Goal: Navigation & Orientation: Find specific page/section

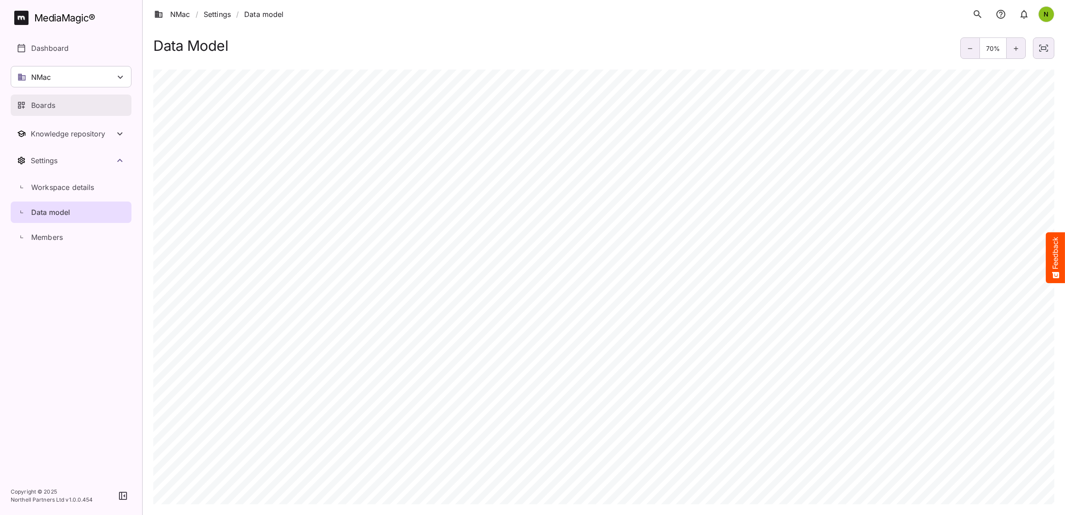
click at [51, 103] on p "Boards" at bounding box center [43, 105] width 24 height 11
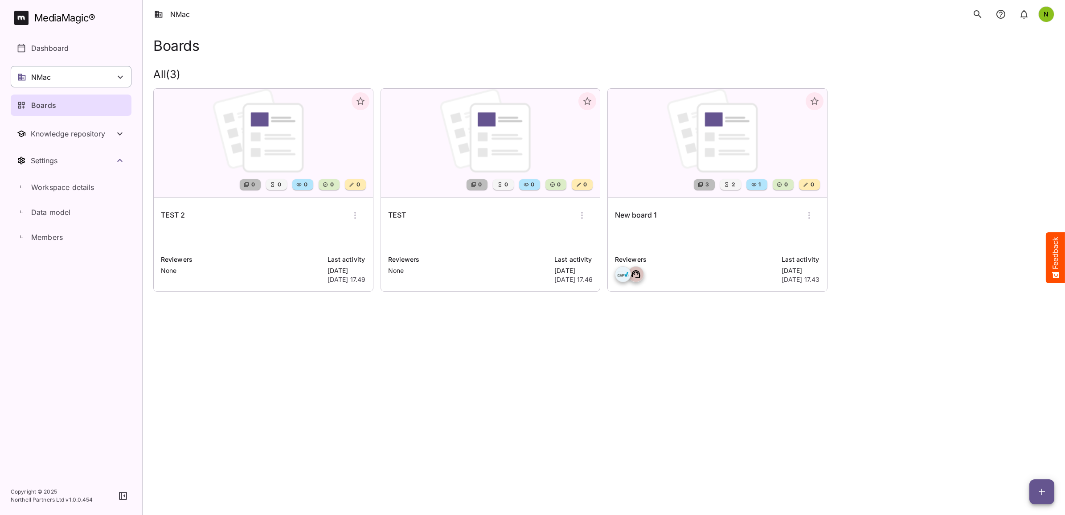
click at [87, 77] on div "NMac" at bounding box center [71, 76] width 121 height 21
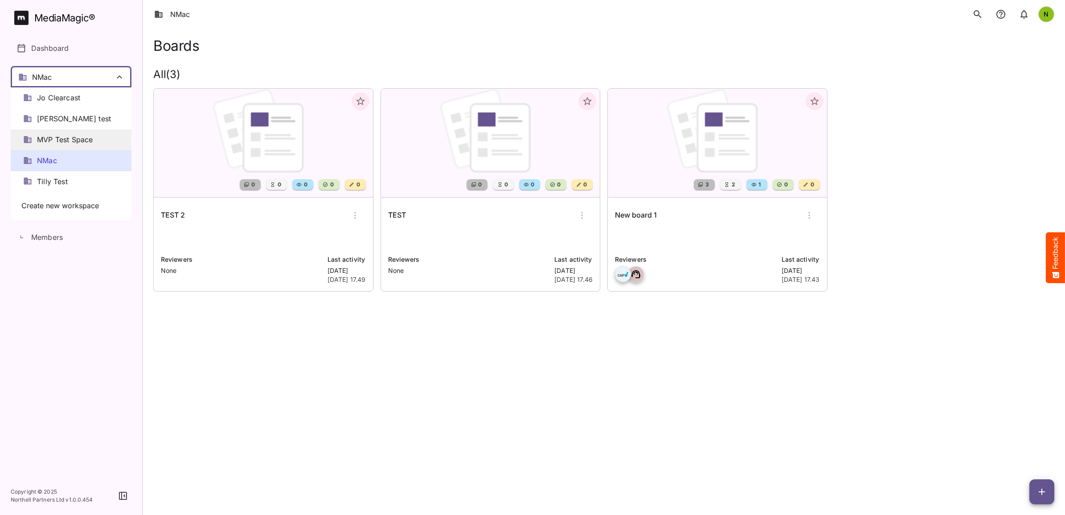
click at [62, 138] on span "MVP Test Space" at bounding box center [65, 140] width 56 height 10
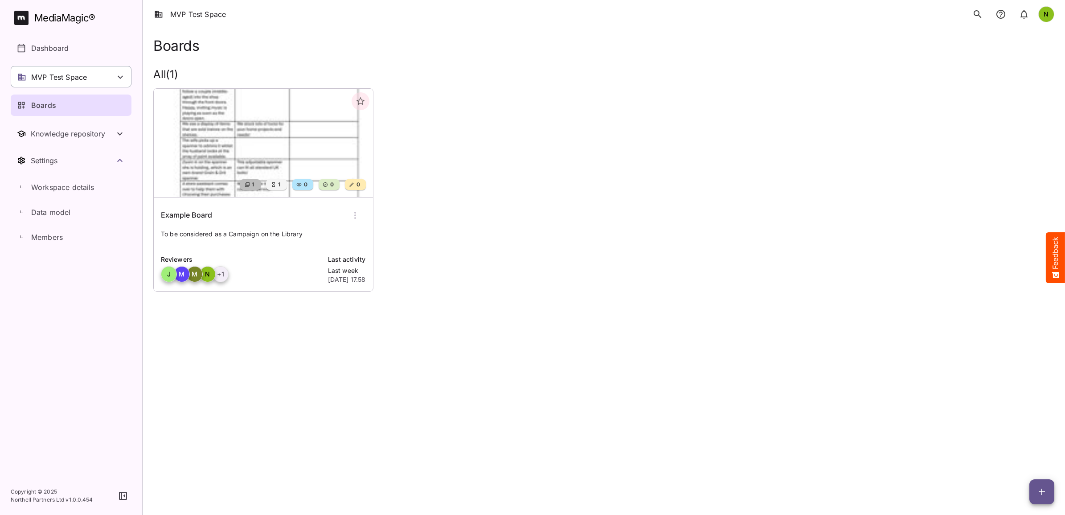
click at [101, 74] on div "MVP Test Space" at bounding box center [71, 76] width 121 height 21
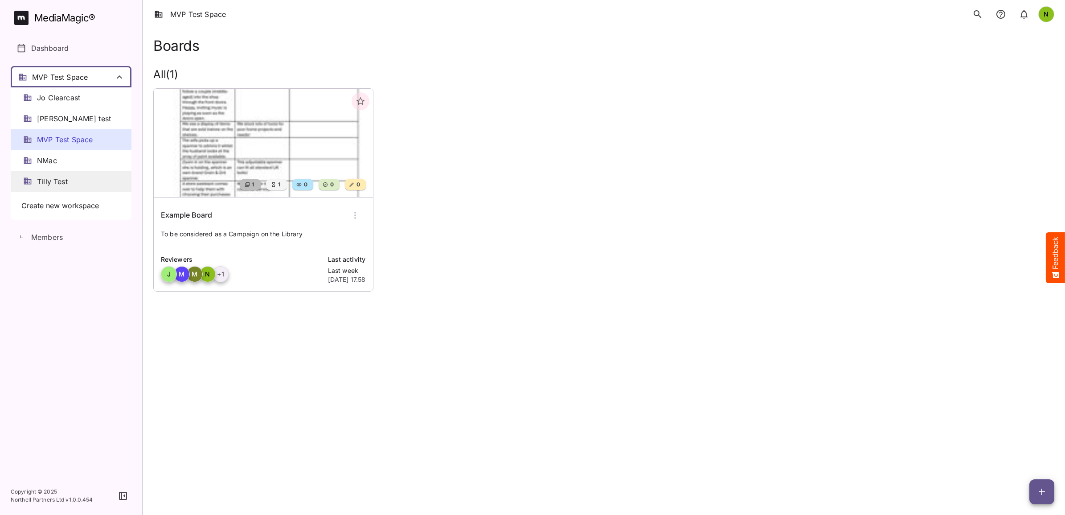
click at [48, 183] on span "Tilly Test" at bounding box center [52, 182] width 31 height 10
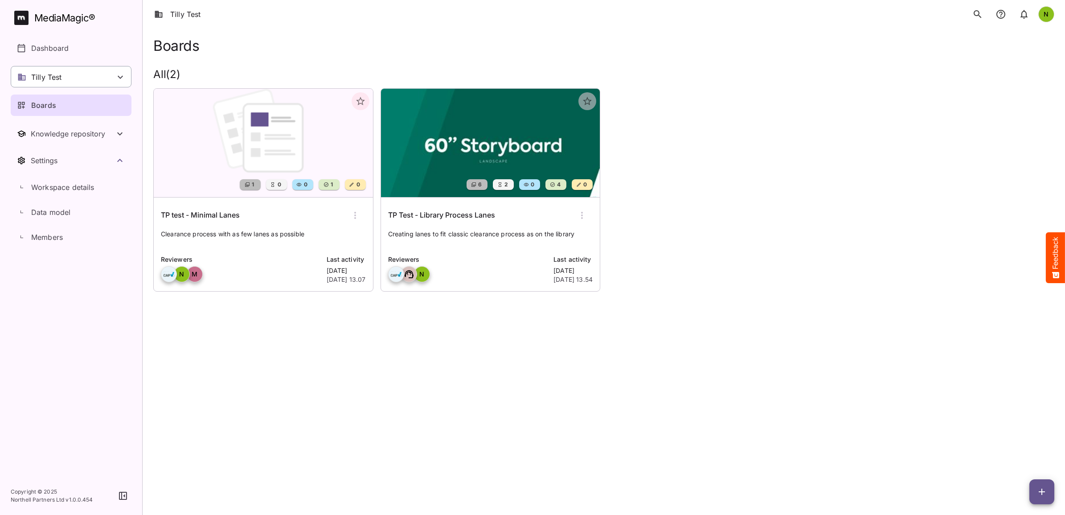
click at [122, 77] on icon at bounding box center [120, 77] width 11 height 11
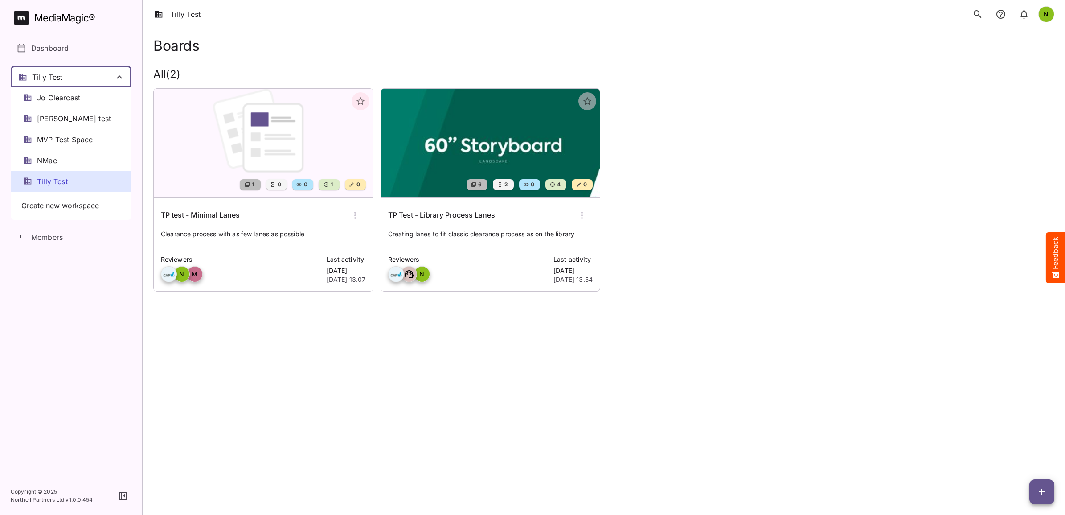
click at [80, 138] on span "MVP Test Space" at bounding box center [65, 140] width 56 height 10
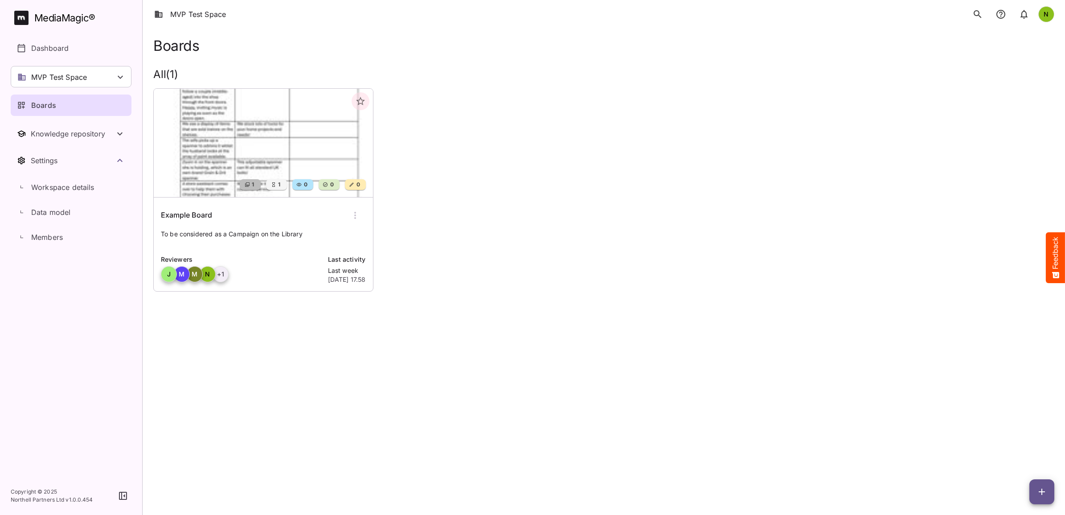
click at [31, 111] on link "Boards" at bounding box center [71, 105] width 121 height 21
click at [35, 103] on p "Boards" at bounding box center [43, 105] width 25 height 11
click at [81, 73] on p "MVP Test Space" at bounding box center [59, 77] width 56 height 11
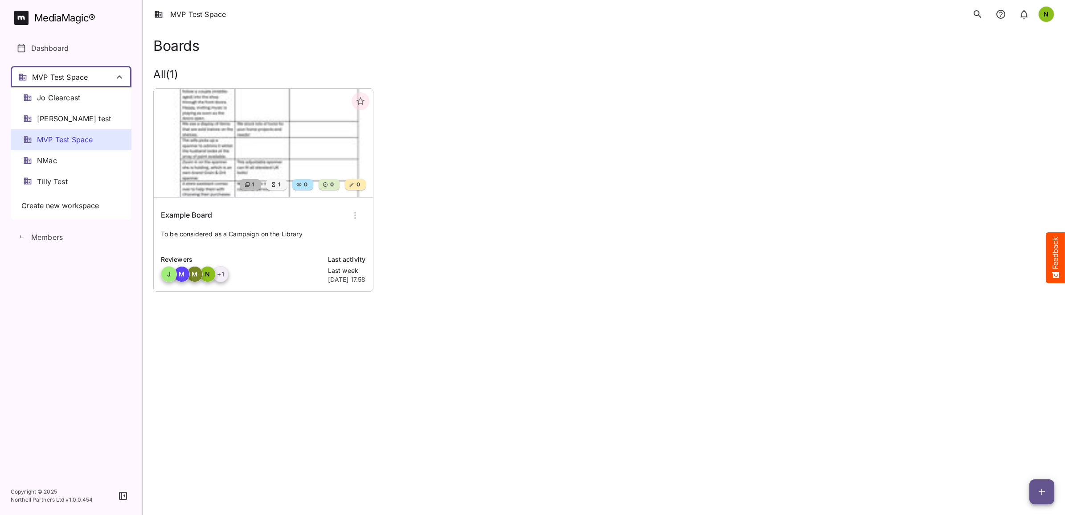
click at [60, 139] on span "MVP Test Space" at bounding box center [65, 140] width 56 height 10
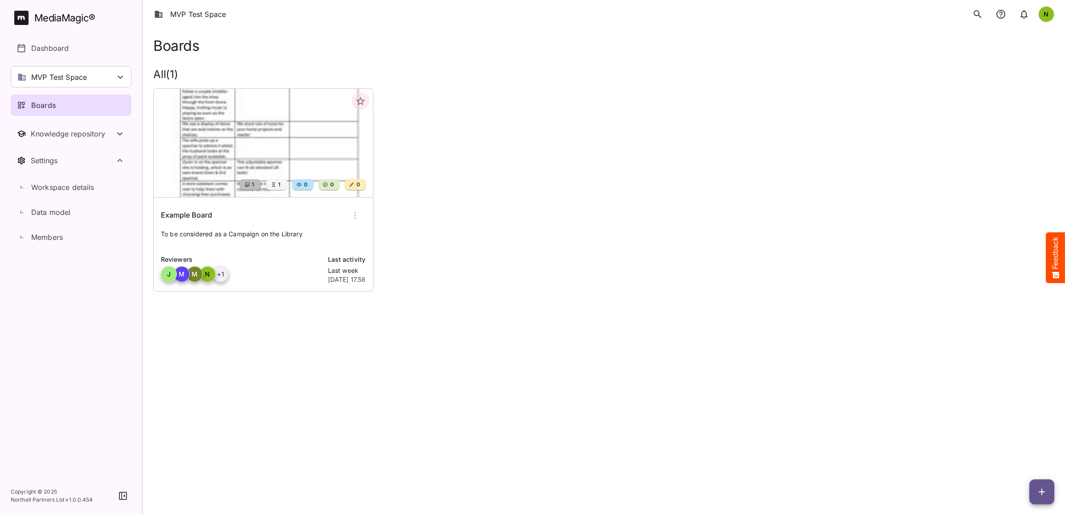
click at [51, 103] on p "Boards" at bounding box center [43, 105] width 25 height 11
click at [53, 104] on p "Boards" at bounding box center [43, 105] width 25 height 11
click at [250, 152] on img at bounding box center [263, 143] width 219 height 108
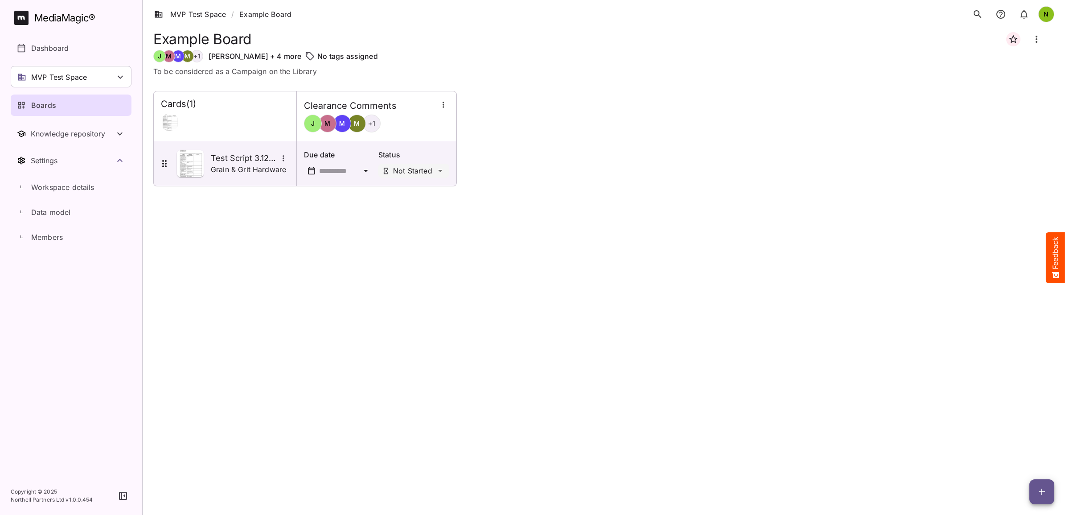
click at [368, 137] on div "Clearance Comments J M M M + 1" at bounding box center [377, 116] width 160 height 47
click at [357, 133] on div "Clearance Comments J M M M + 1" at bounding box center [377, 116] width 160 height 47
click at [216, 150] on div "Test Script 3.12 - G&G Hardware Grain & Grit Hardware" at bounding box center [224, 163] width 130 height 27
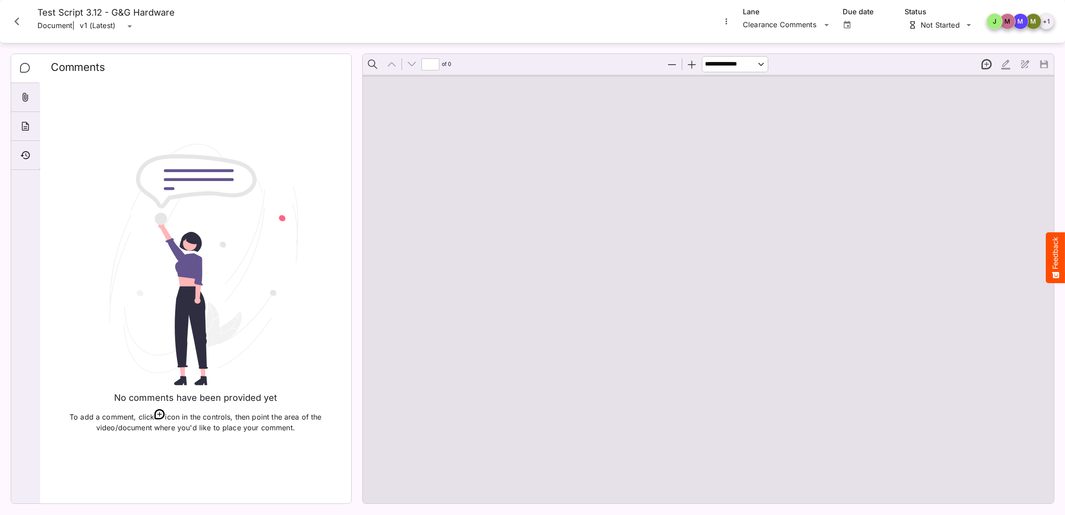
type input "*"
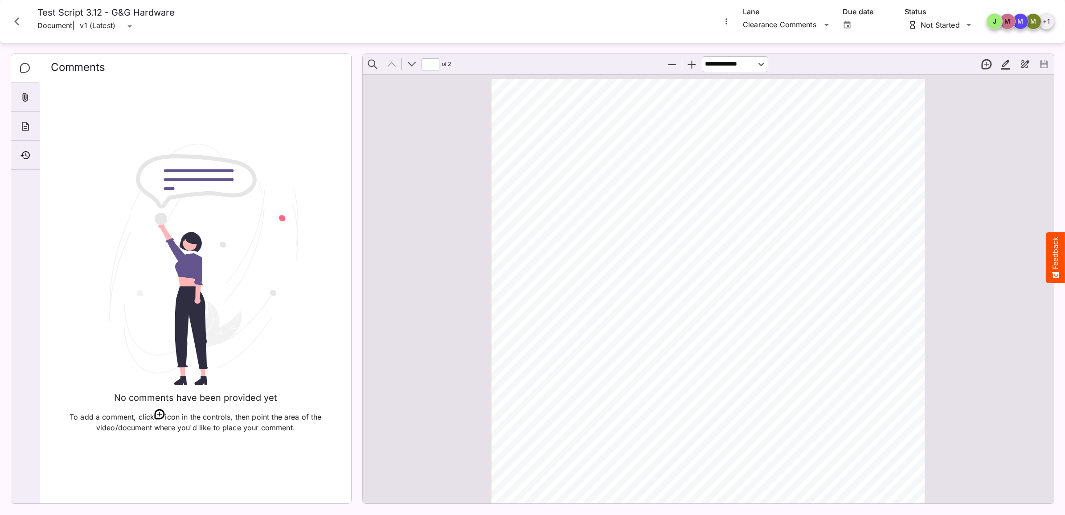
scroll to position [4, 0]
click at [19, 23] on icon "Close card" at bounding box center [17, 21] width 16 height 16
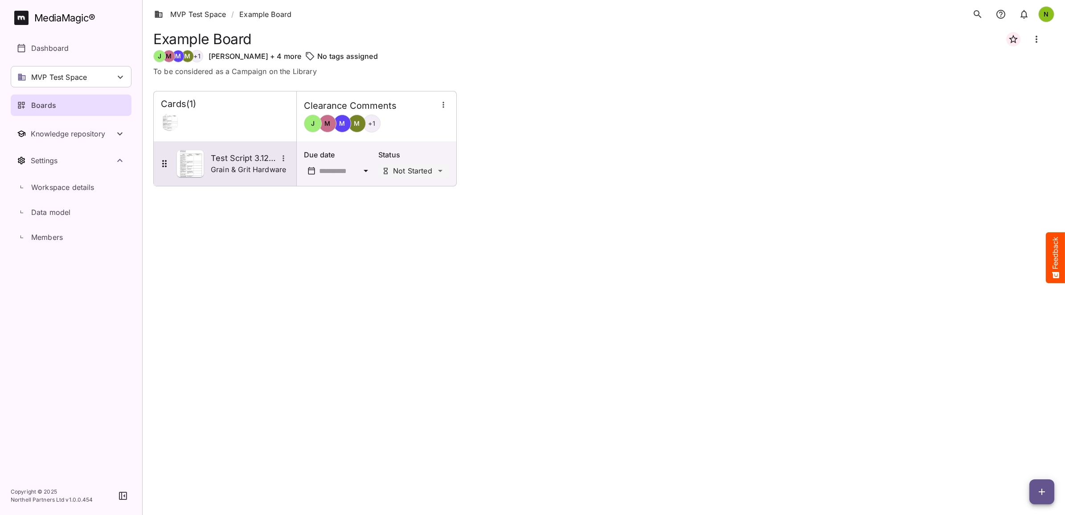
click at [196, 164] on img at bounding box center [190, 163] width 27 height 27
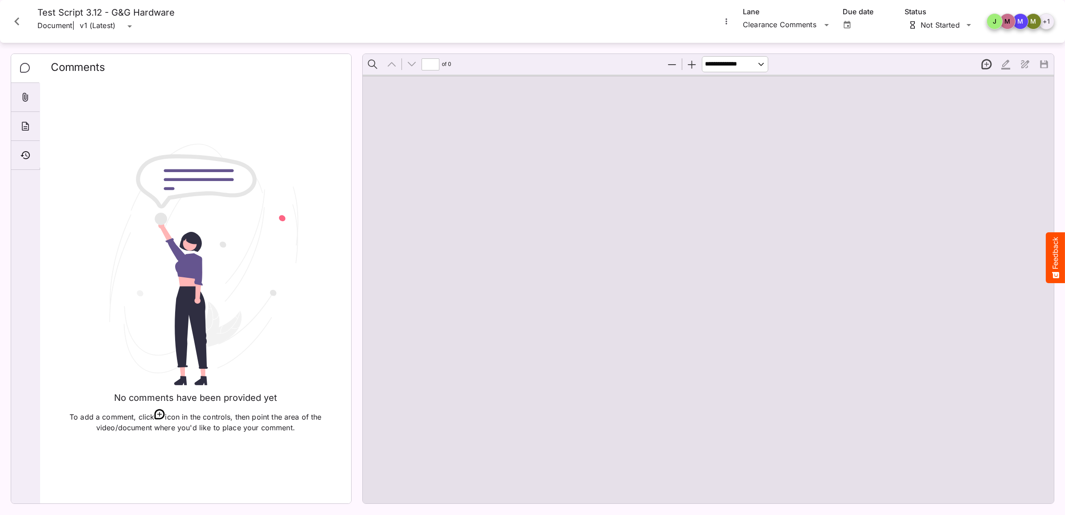
type input "*"
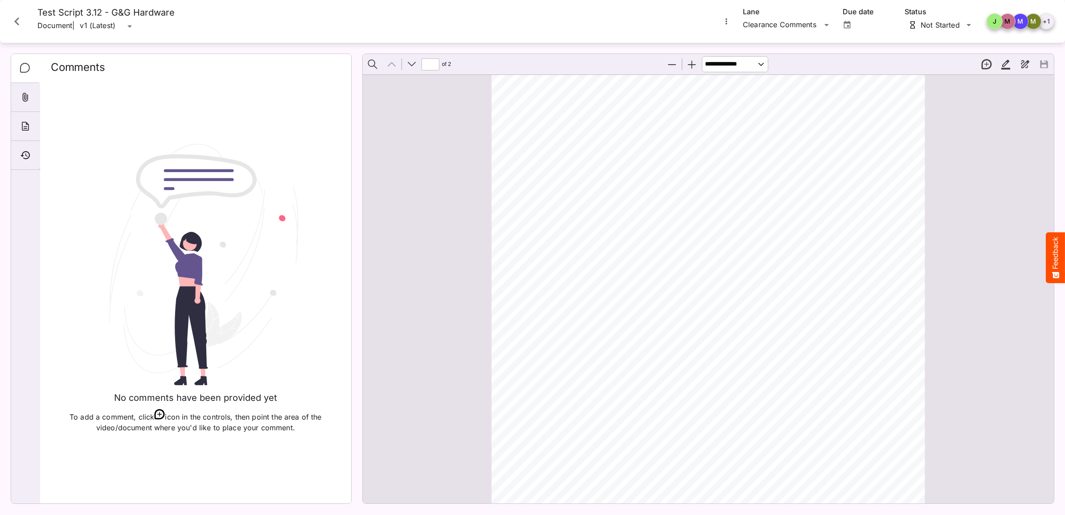
click at [987, 62] on button "New thread" at bounding box center [987, 64] width 19 height 19
click at [737, 148] on div "ADVERTISER: Grain & Grit Hardware VERSION: 3.1 2 DURATION: 30 seconds DATE OF S…" at bounding box center [712, 386] width 441 height 624
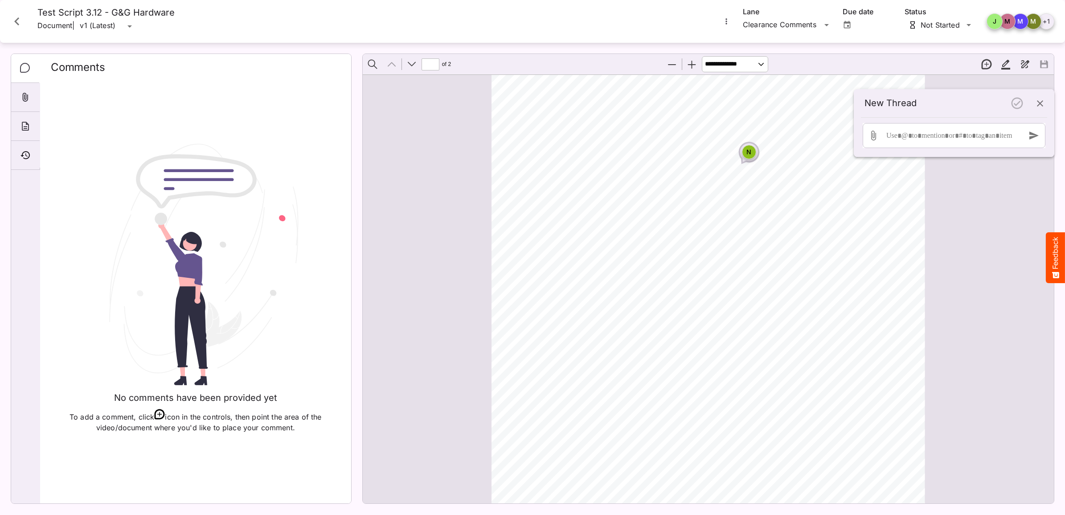
click at [17, 18] on icon "Close card" at bounding box center [17, 21] width 16 height 16
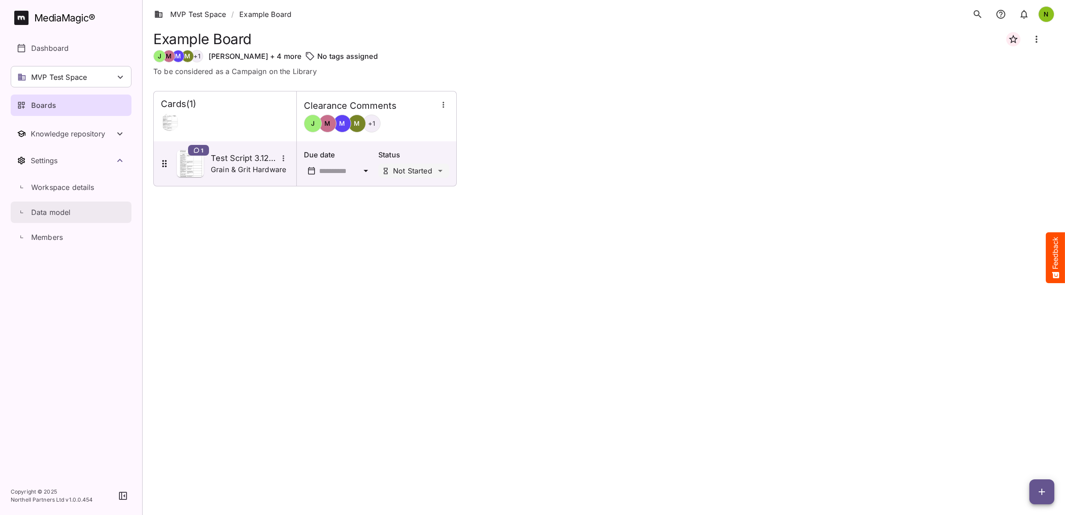
click at [57, 214] on p "Data model" at bounding box center [51, 212] width 40 height 11
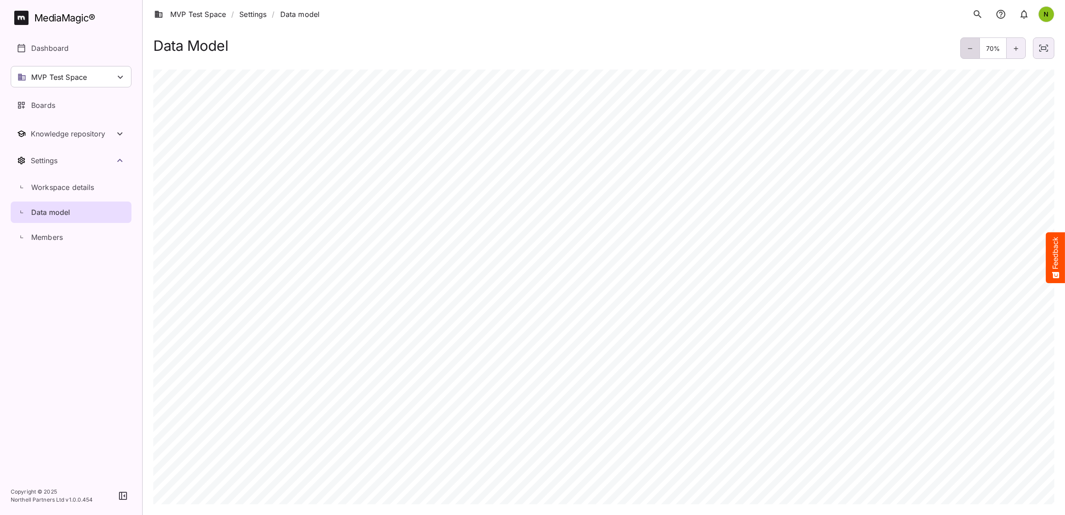
click at [966, 51] on div at bounding box center [971, 47] width 20 height 21
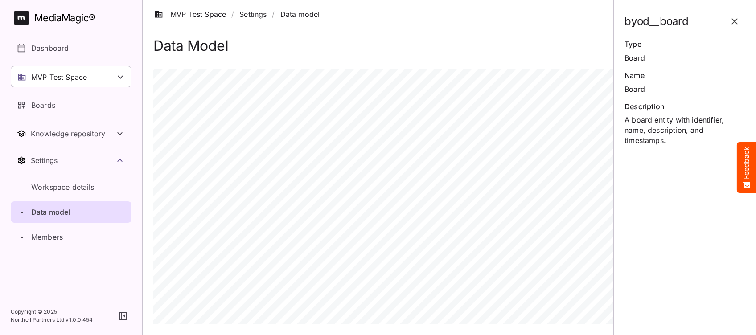
click at [733, 19] on icon "button" at bounding box center [735, 21] width 6 height 6
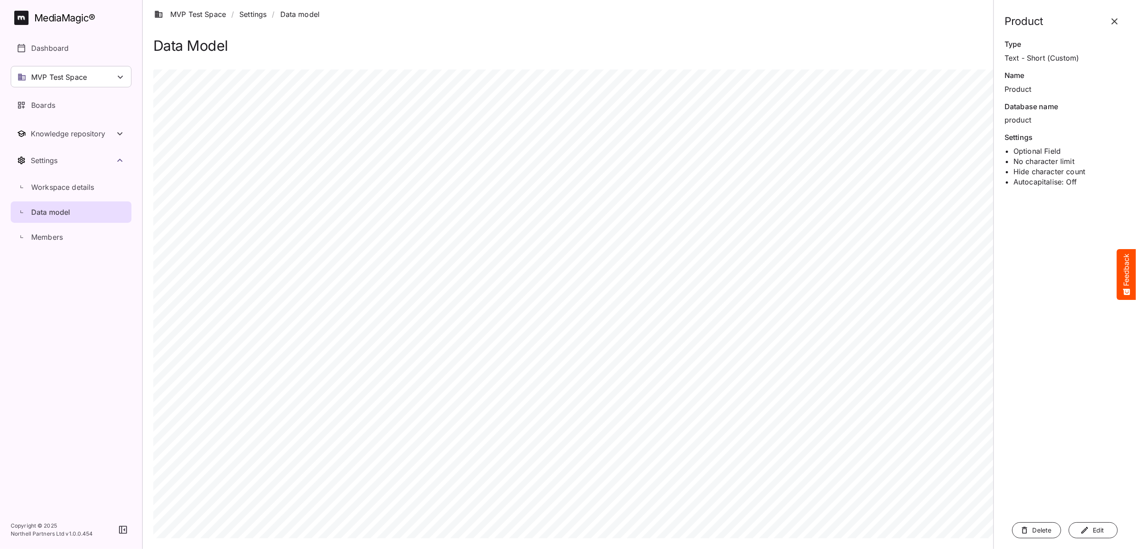
click at [1065, 19] on icon "button" at bounding box center [1115, 21] width 11 height 11
